Goal: Find specific fact: Find specific fact

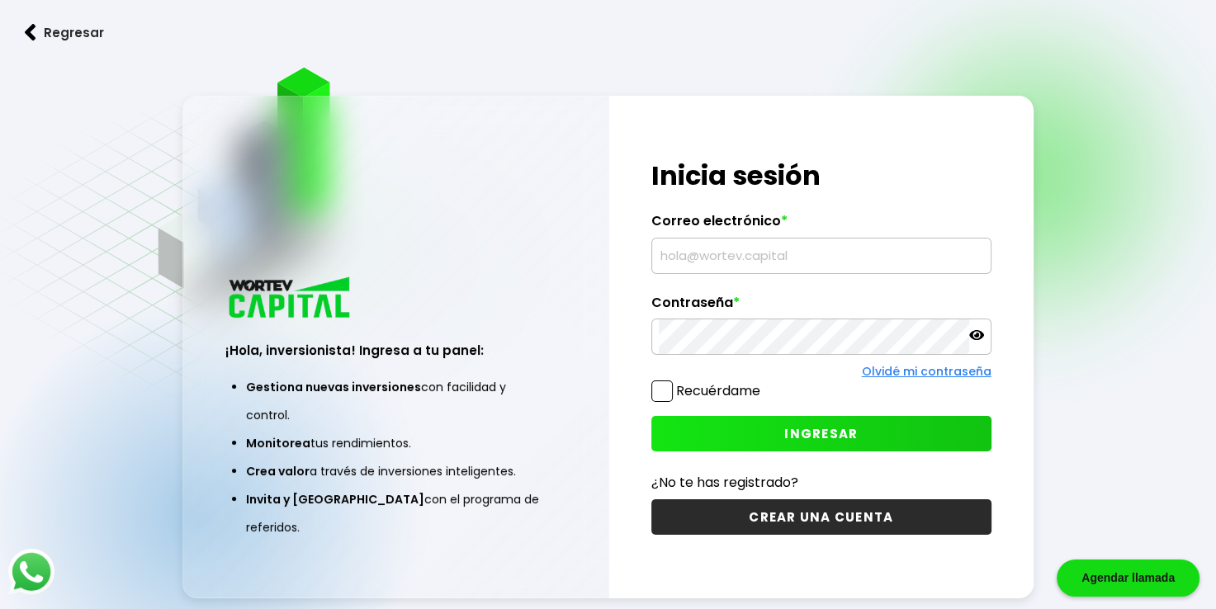
type input "[EMAIL_ADDRESS][DOMAIN_NAME]"
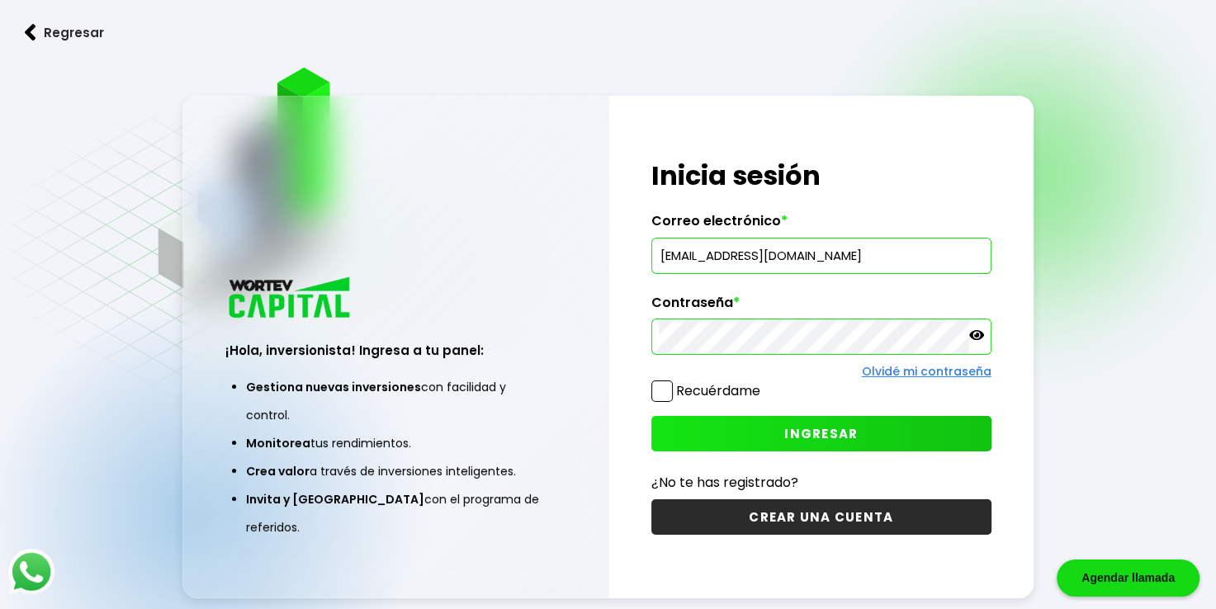
click at [777, 447] on button "INGRESAR" at bounding box center [821, 433] width 340 height 35
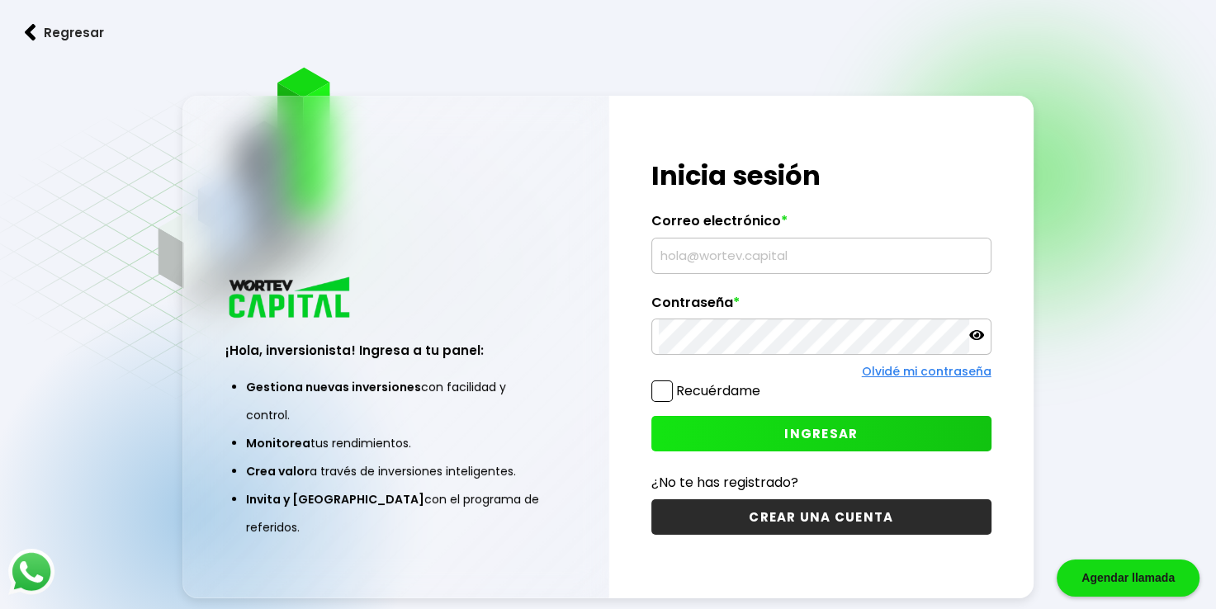
type input "[EMAIL_ADDRESS][DOMAIN_NAME]"
click at [762, 429] on button "INGRESAR" at bounding box center [821, 433] width 340 height 35
type input "[EMAIL_ADDRESS][DOMAIN_NAME]"
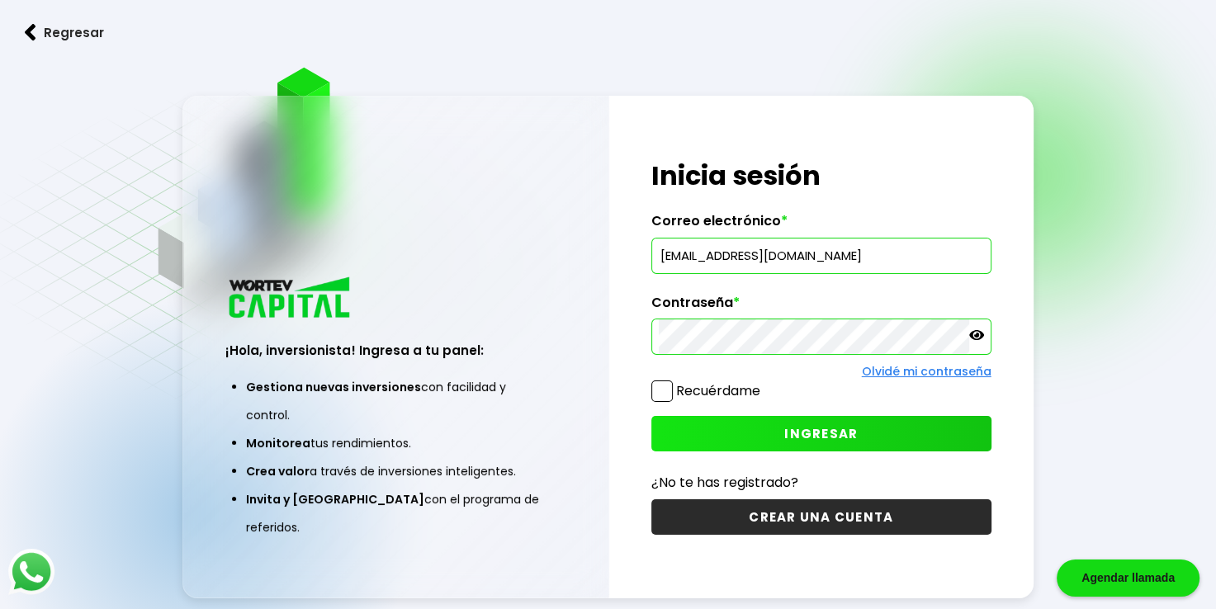
click at [792, 425] on span "INGRESAR" at bounding box center [820, 433] width 73 height 17
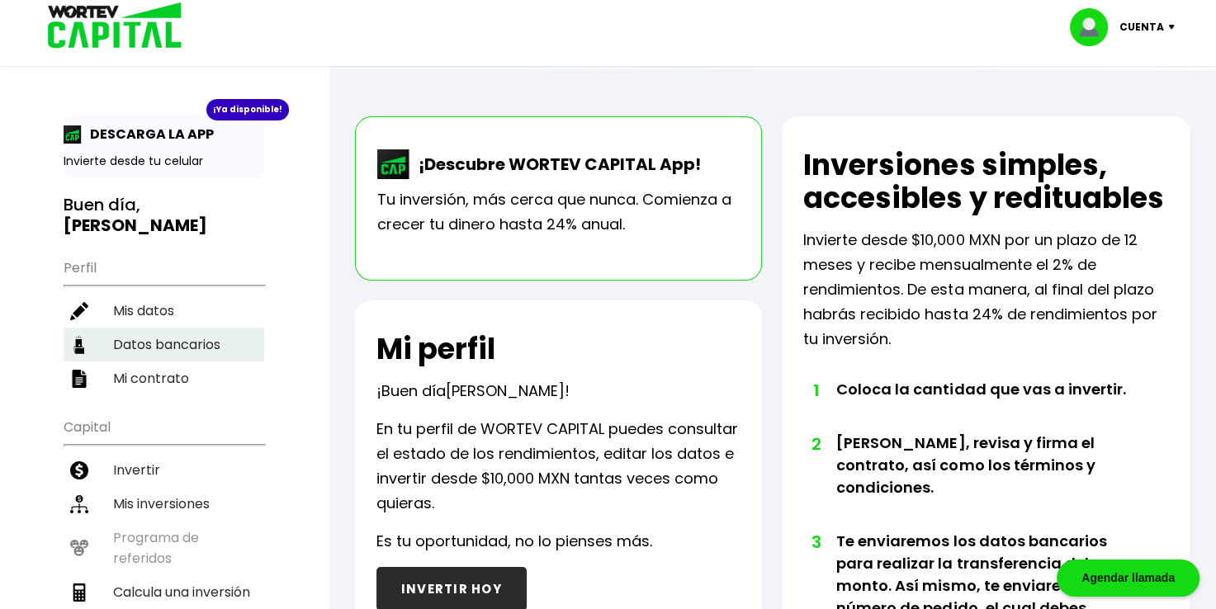
click at [220, 351] on li "Datos bancarios" at bounding box center [164, 345] width 201 height 34
select select "Banorte"
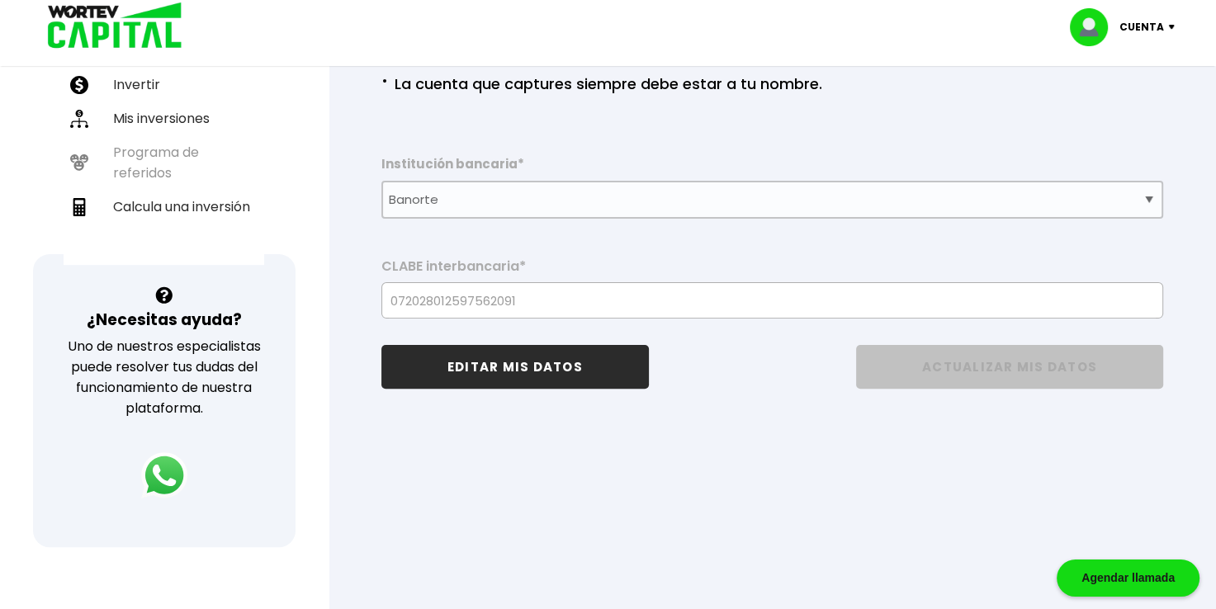
scroll to position [384, 0]
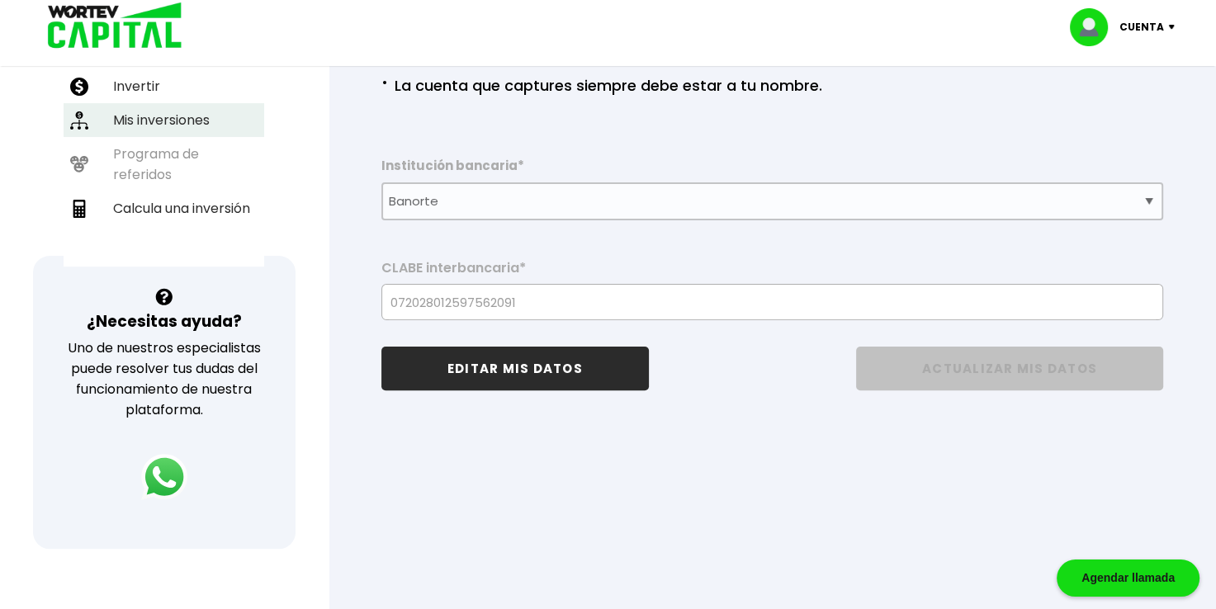
click at [153, 116] on li "Mis inversiones" at bounding box center [164, 120] width 201 height 34
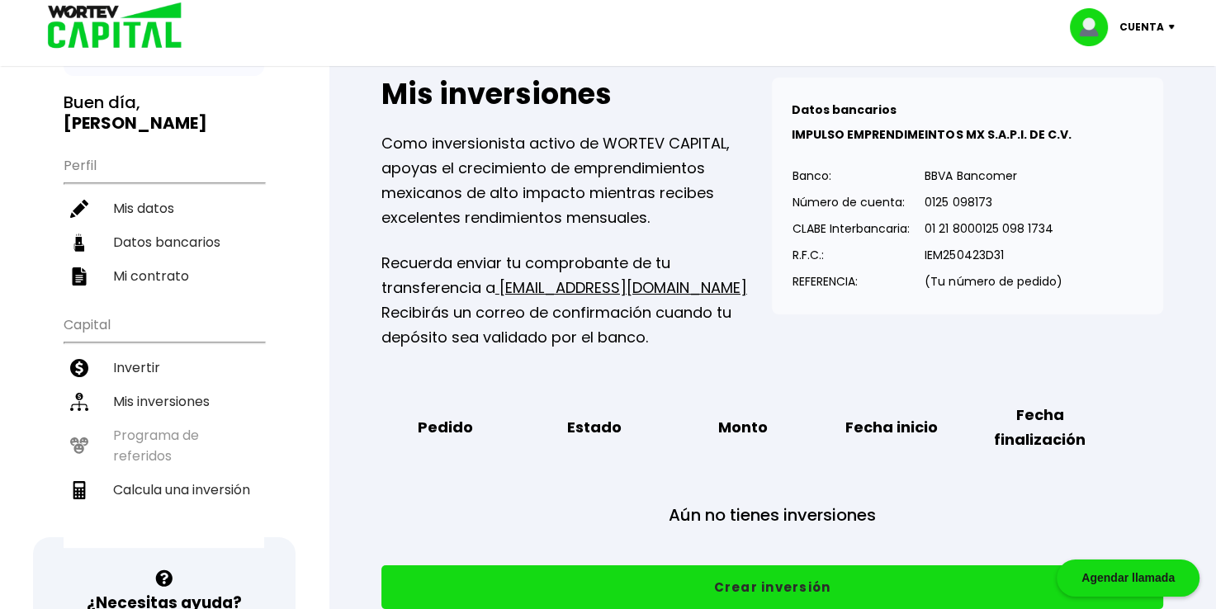
scroll to position [101, 0]
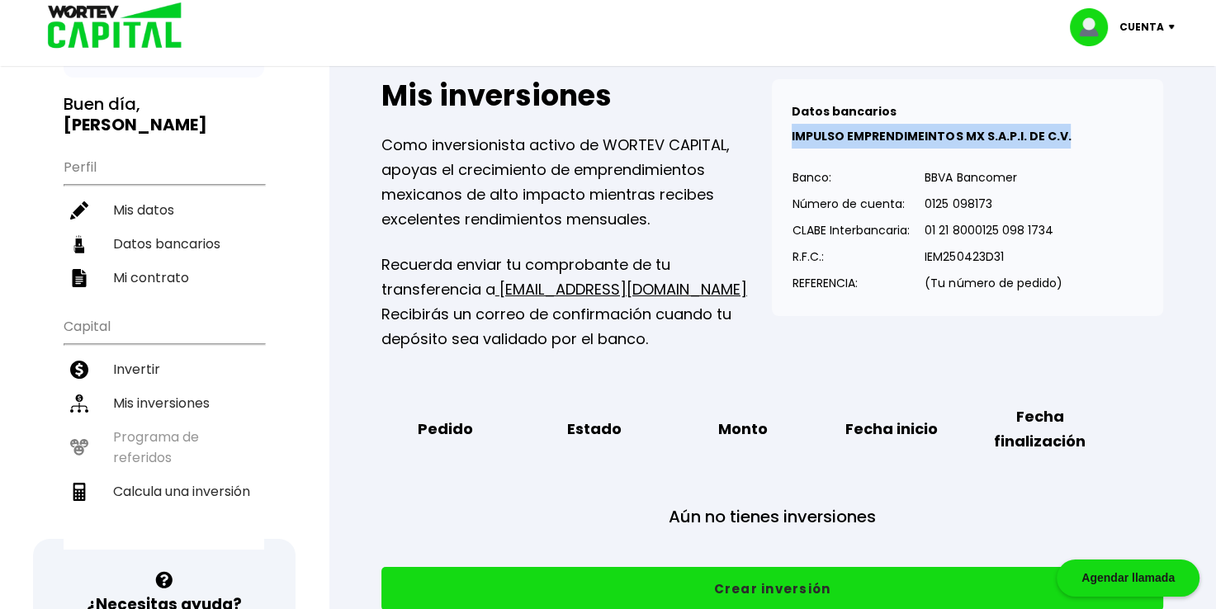
drag, startPoint x: 791, startPoint y: 133, endPoint x: 1077, endPoint y: 125, distance: 285.8
click at [1077, 125] on div "Datos bancarios VER MENOS IMPULSO EMPRENDIMEINTOS MX S.A.P.I. DE C.V. Banco: Nú…" at bounding box center [967, 197] width 391 height 237
copy b "IMPULSO EMPRENDIMEINTOS MX S.A.P.I. DE C.V."
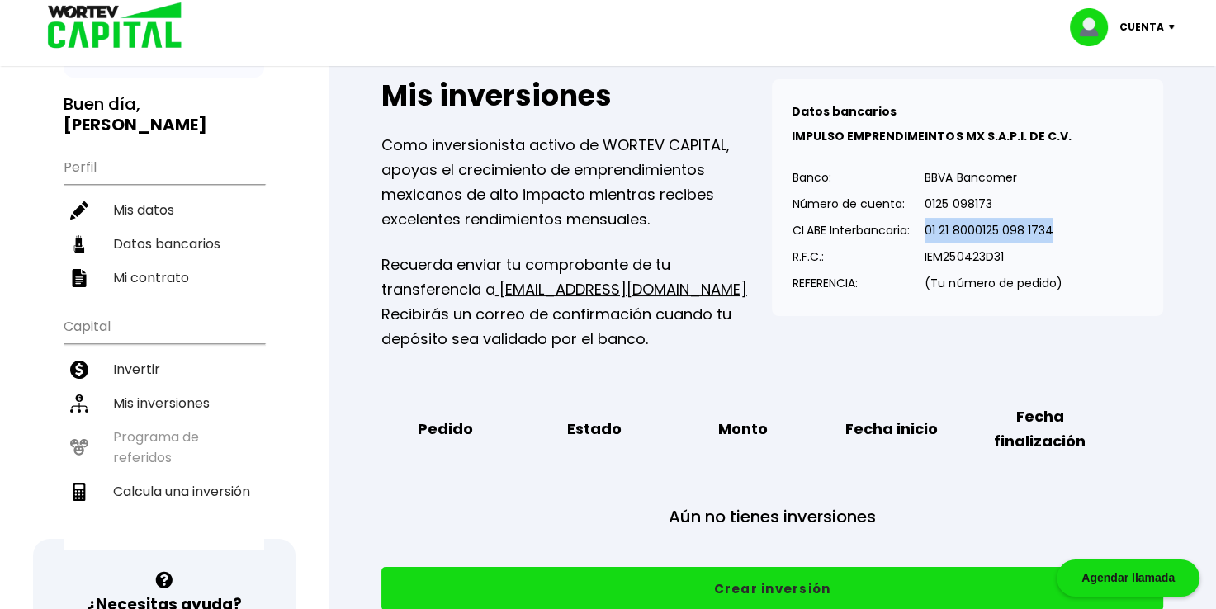
drag, startPoint x: 925, startPoint y: 227, endPoint x: 1051, endPoint y: 218, distance: 126.6
click at [1051, 218] on td "01 21 8000125 098 1734" at bounding box center [993, 230] width 139 height 26
copy p "01 21 8000125 098 1734"
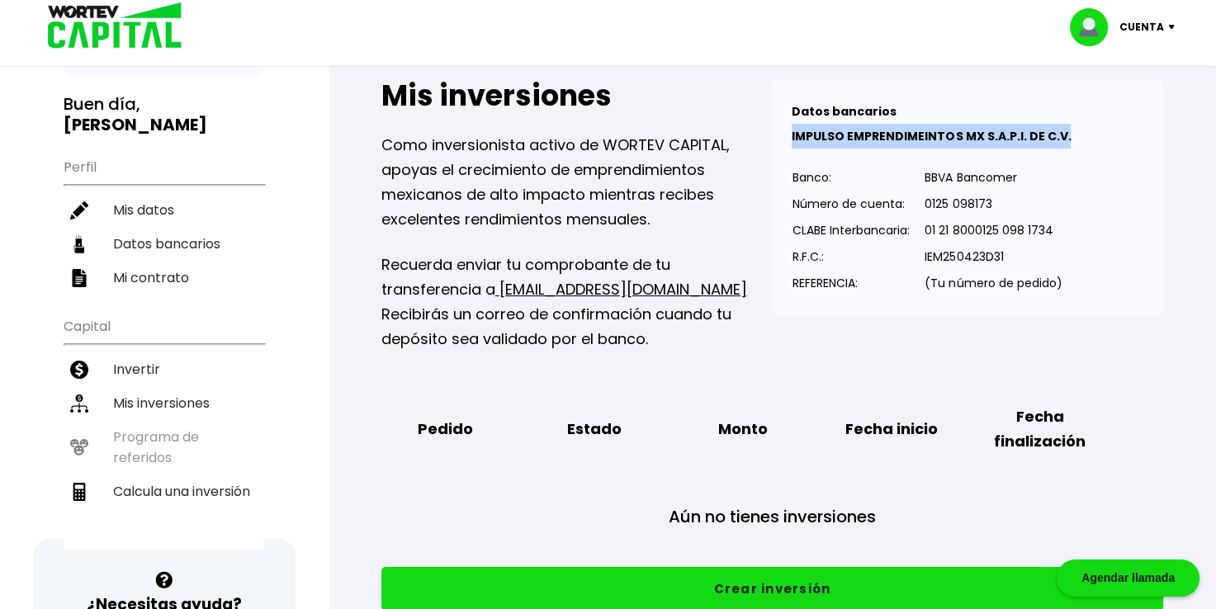
drag, startPoint x: 792, startPoint y: 135, endPoint x: 1077, endPoint y: 138, distance: 285.7
click at [1077, 138] on p "IMPULSO EMPRENDIMEINTOS MX S.A.P.I. DE C.V." at bounding box center [968, 136] width 352 height 25
copy b "IMPULSO EMPRENDIMEINTOS MX S.A.P.I. DE C.V."
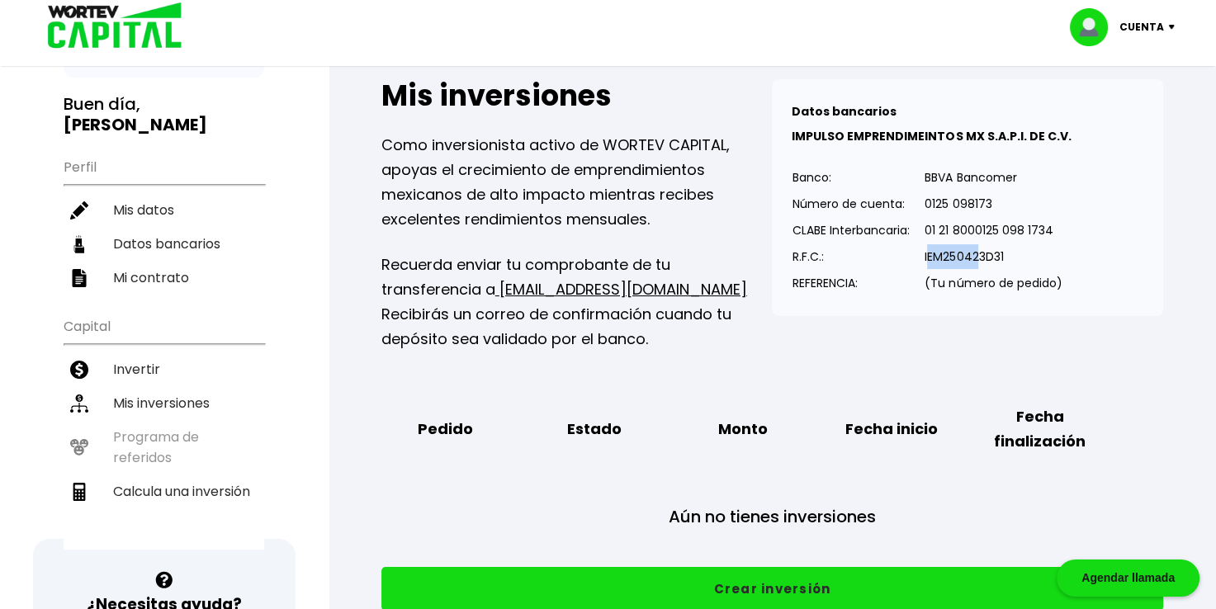
drag, startPoint x: 931, startPoint y: 258, endPoint x: 981, endPoint y: 256, distance: 49.6
click at [981, 256] on p "IEM250423D31" at bounding box center [993, 256] width 137 height 25
drag, startPoint x: 981, startPoint y: 256, endPoint x: 930, endPoint y: 261, distance: 50.6
click at [930, 261] on p "IEM250423D31" at bounding box center [993, 256] width 137 height 25
click at [925, 261] on table "Banco: Número de cuenta: CLABE Interbancaria: R.F.C.: REFERENCIA: BBVA Bancomer…" at bounding box center [927, 230] width 271 height 132
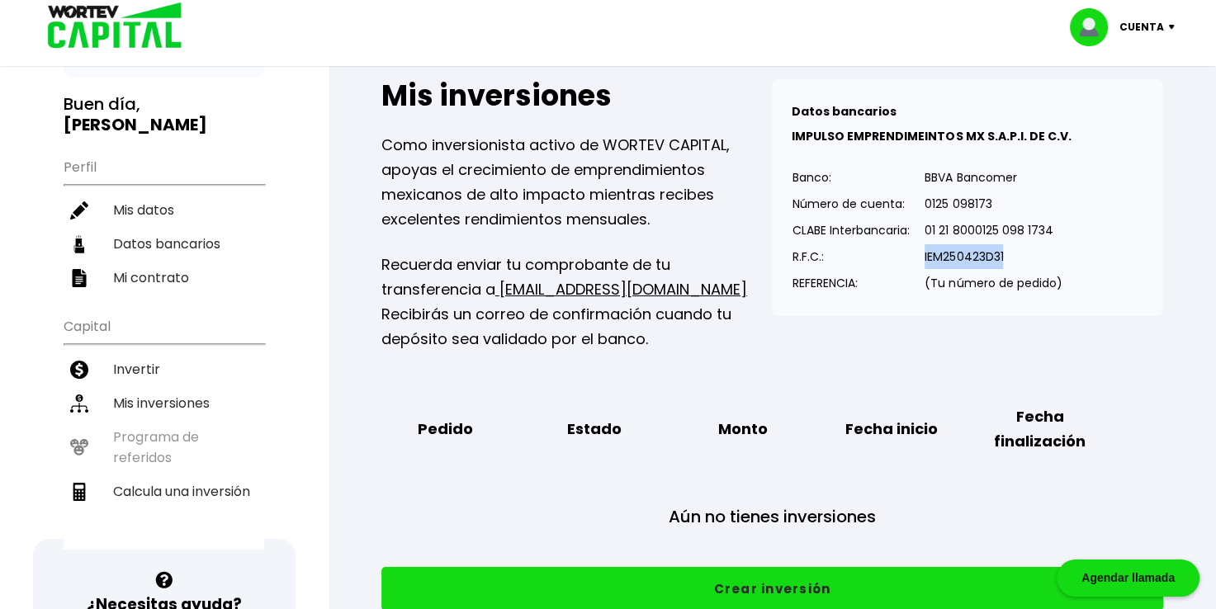
drag, startPoint x: 925, startPoint y: 261, endPoint x: 1028, endPoint y: 250, distance: 103.8
click at [1028, 250] on table "Banco: Número de cuenta: CLABE Interbancaria: R.F.C.: REFERENCIA: BBVA Bancomer…" at bounding box center [927, 230] width 271 height 132
copy p "IEM250423D31"
